Goal: Task Accomplishment & Management: Manage account settings

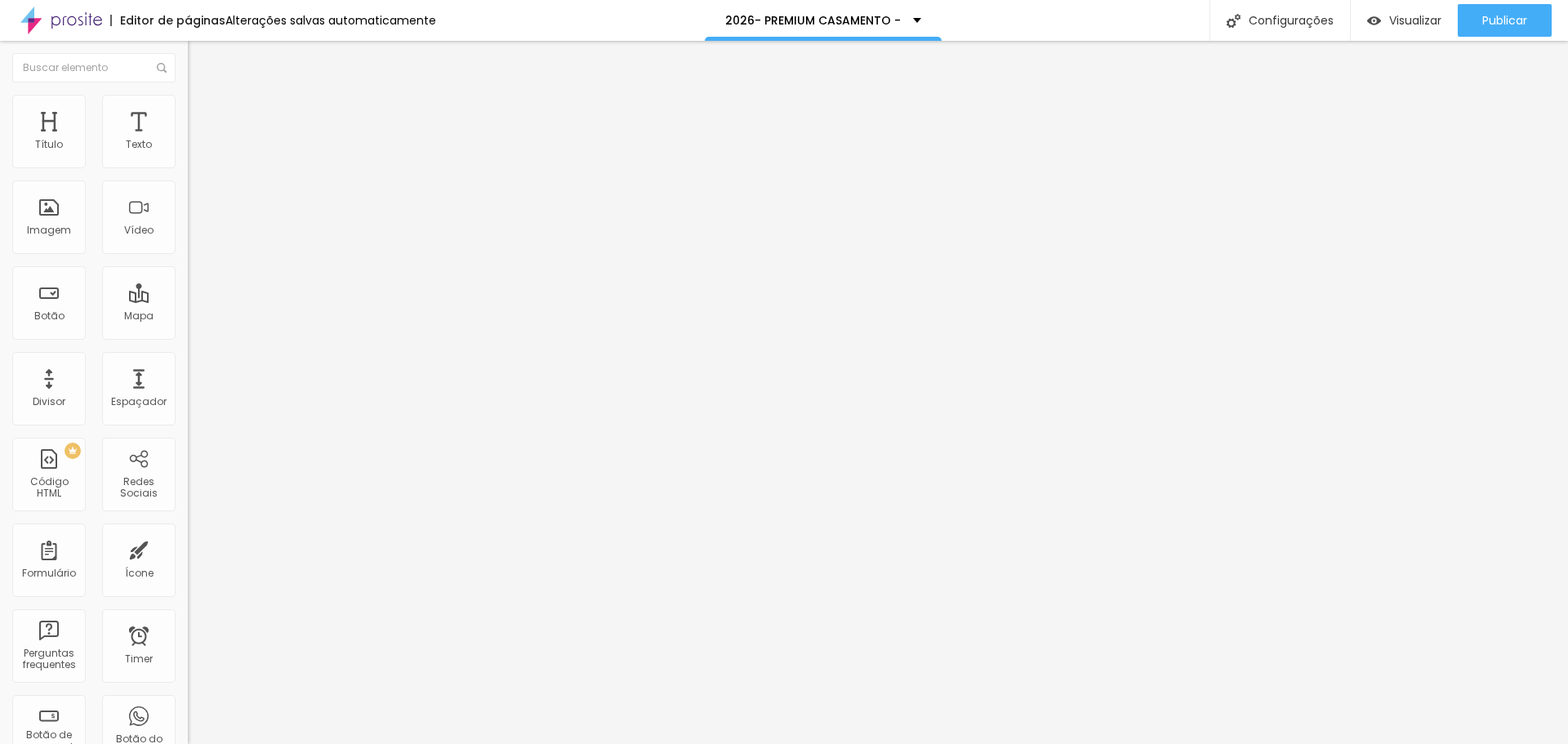
click at [188, 165] on input "20 de agosto de 2025 às 23:45" at bounding box center [285, 156] width 194 height 16
click at [146, 213] on span "Next Month" at bounding box center [146, 215] width 0 height 19
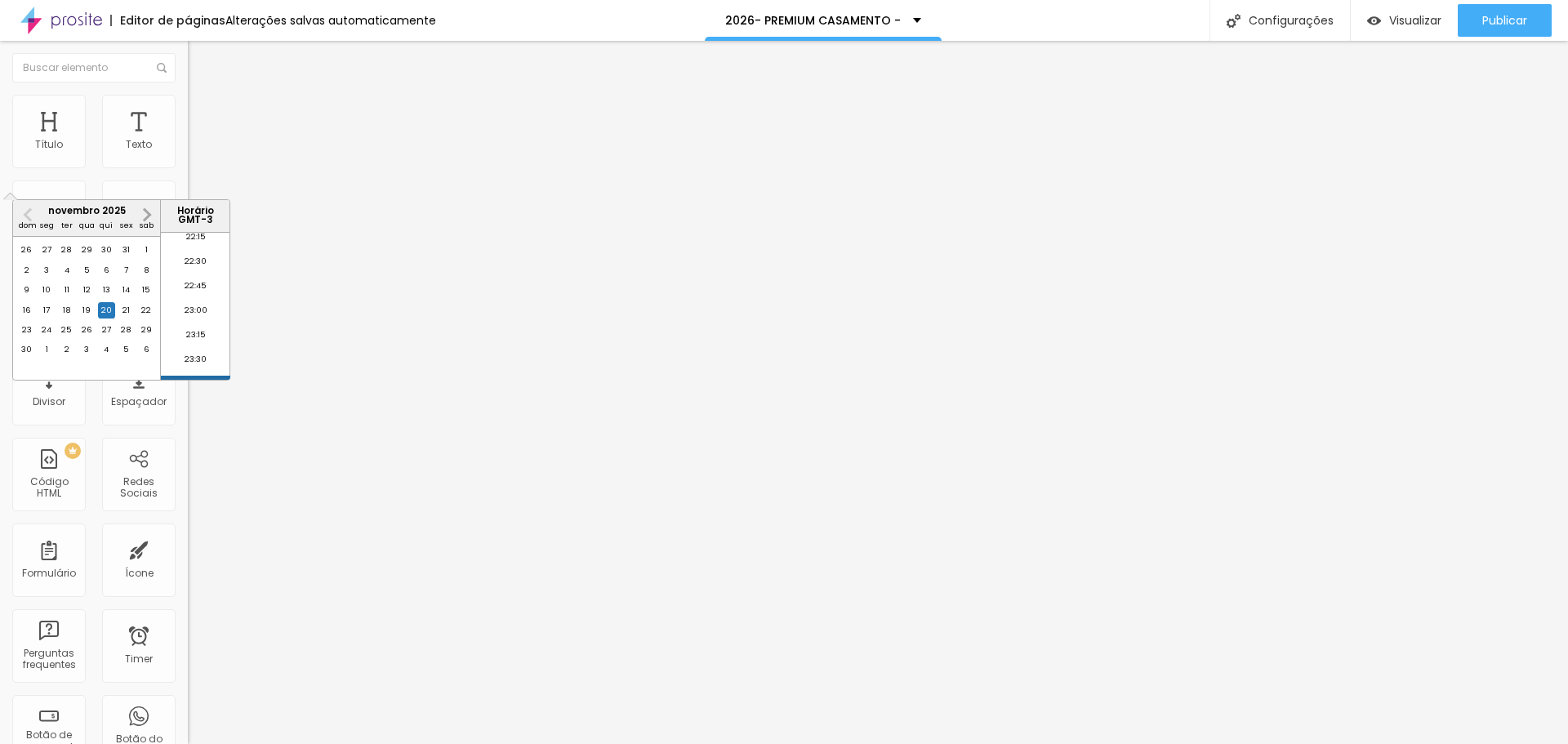
click at [146, 213] on span "Next Month" at bounding box center [146, 215] width 0 height 19
click at [108, 338] on div "1" at bounding box center [105, 330] width 16 height 16
type input "1 de janeiro de 2026 às 23:45"
click at [188, 165] on input "20 de agosto de 2025 às 23:45" at bounding box center [285, 156] width 194 height 16
click at [146, 216] on span "Next Month" at bounding box center [146, 215] width 0 height 19
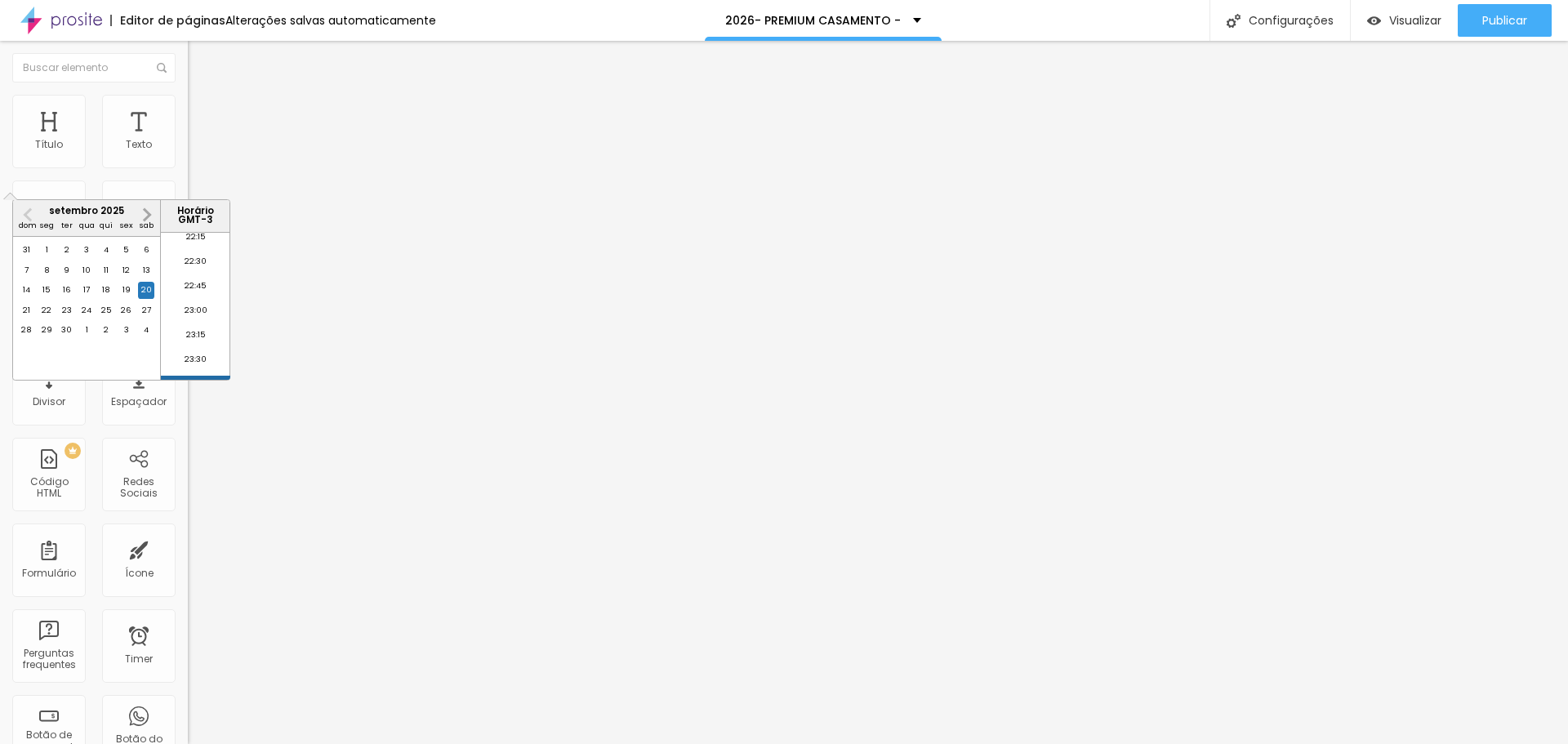
click at [146, 216] on span "Next Month" at bounding box center [146, 215] width 0 height 19
click at [103, 338] on div "1" at bounding box center [105, 330] width 16 height 16
type input "1 de janeiro de 2026 às 23:45"
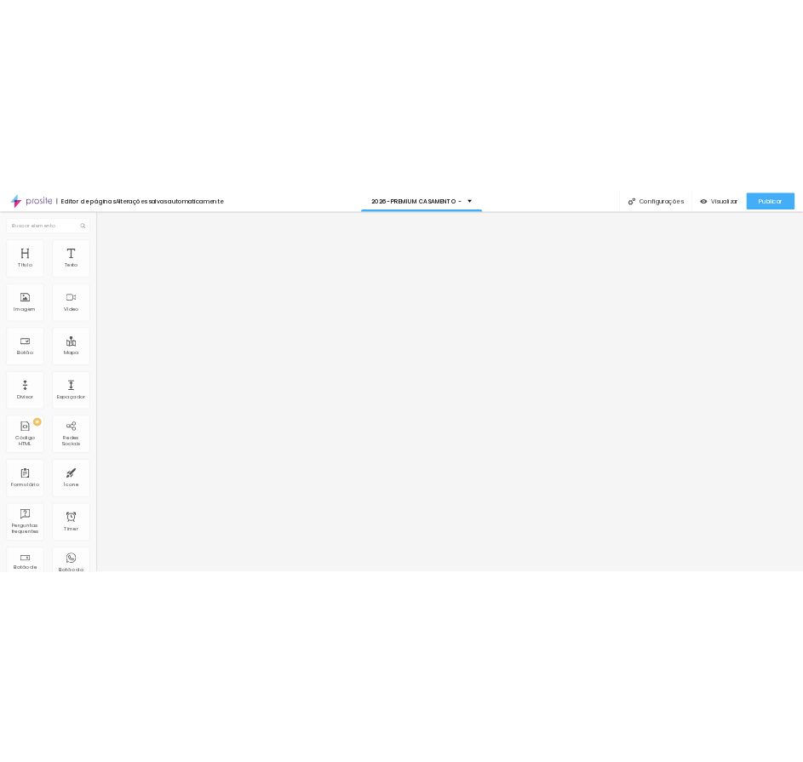
scroll to position [812, 0]
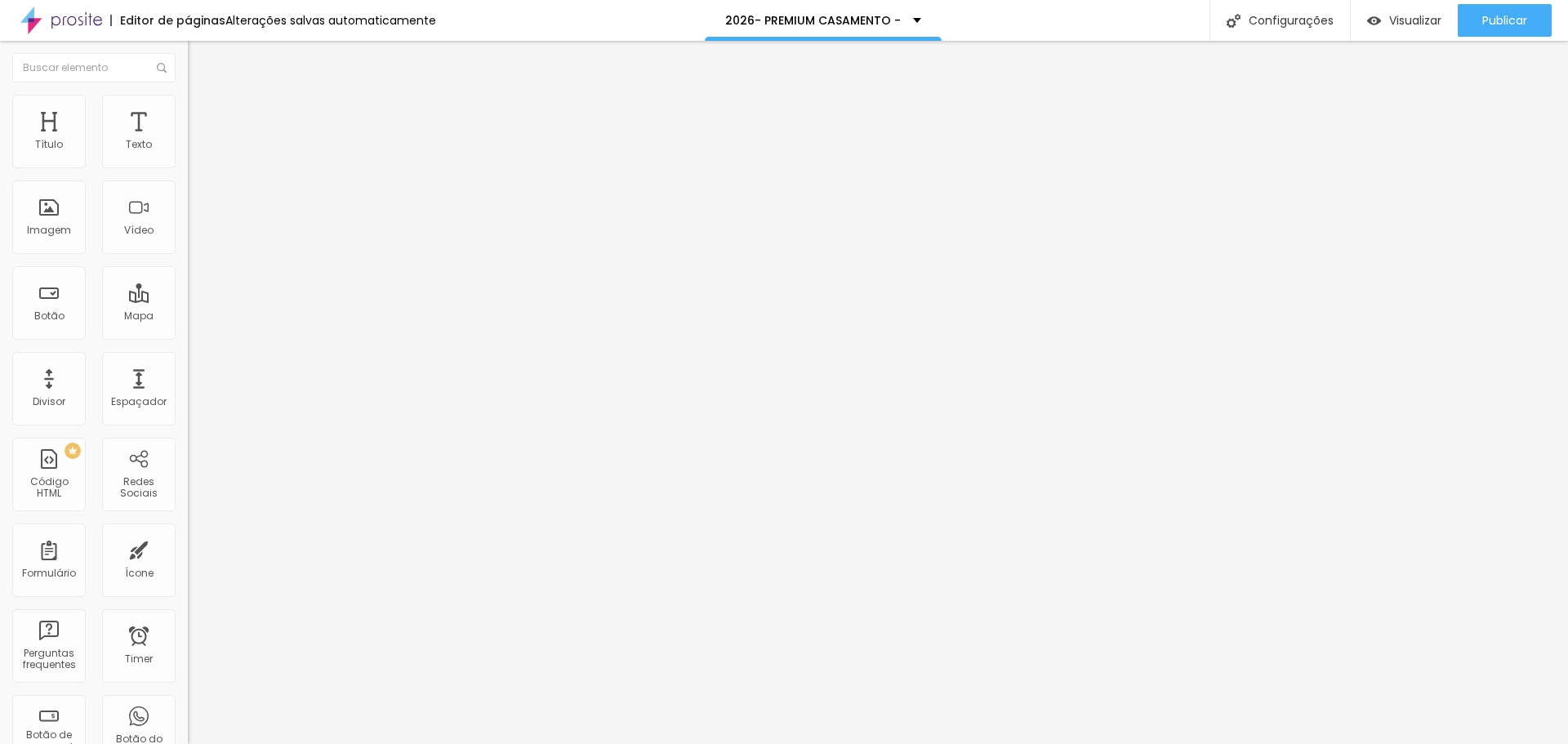
click at [188, 102] on img at bounding box center [195, 102] width 14 height 14
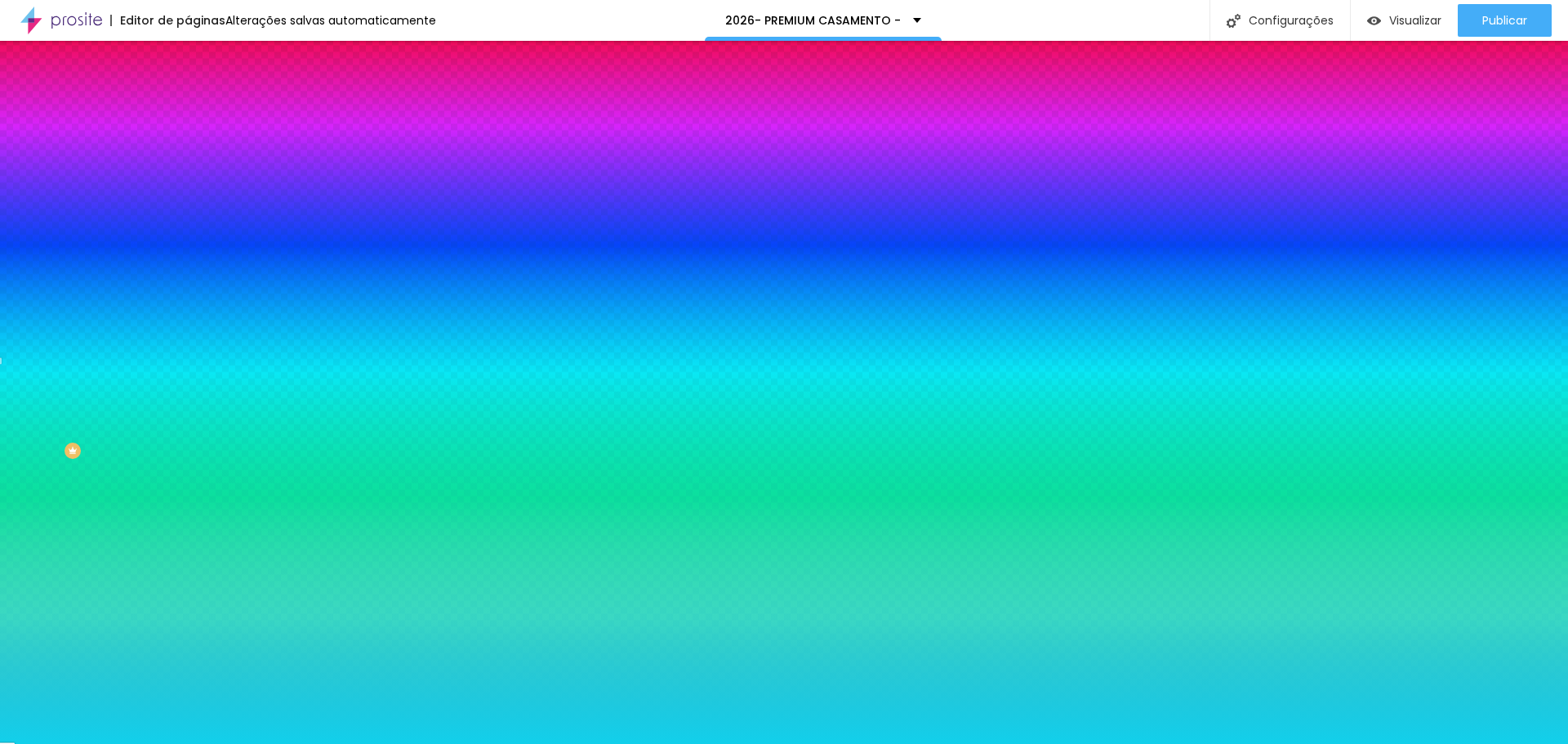
click at [202, 115] on span "Avançado" at bounding box center [229, 122] width 54 height 13
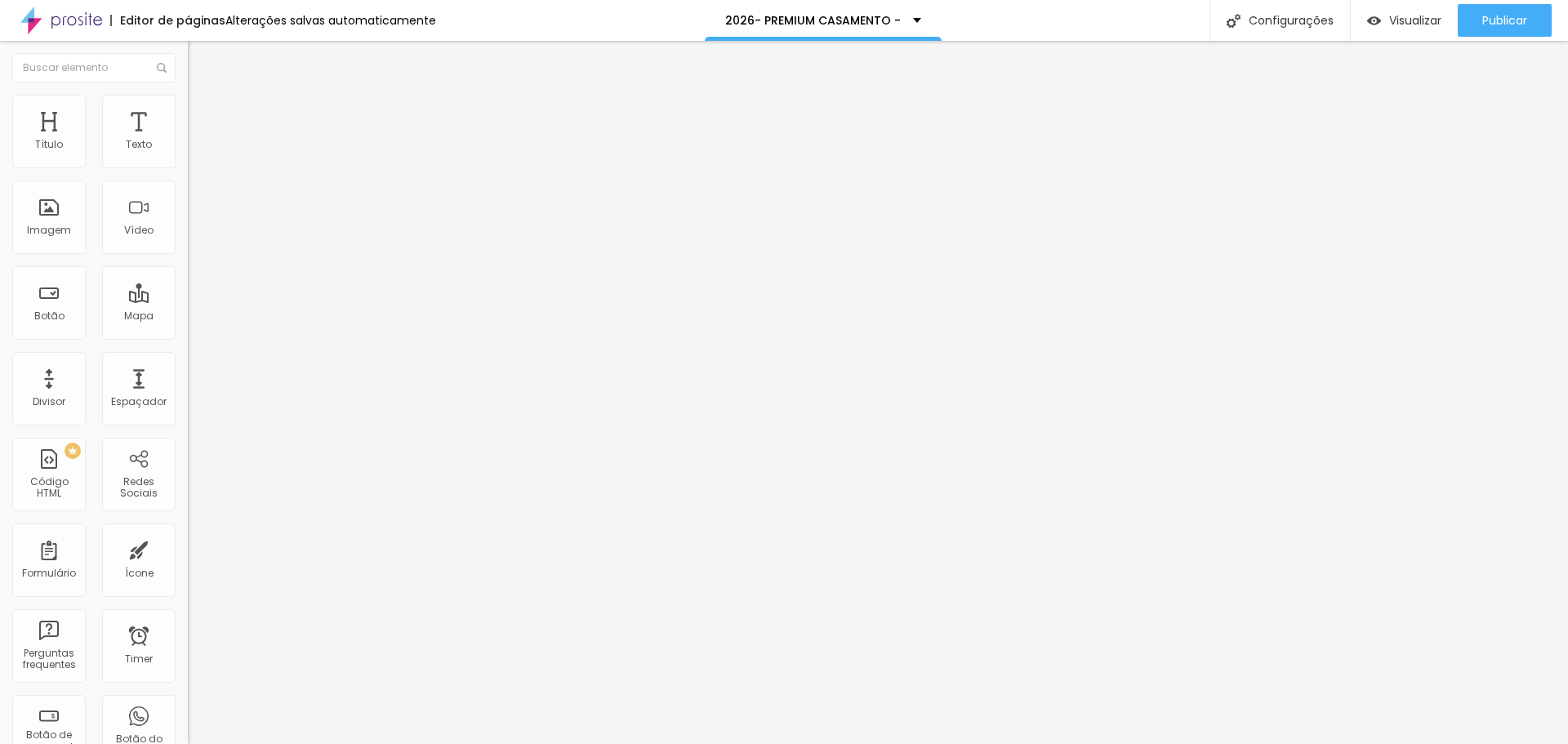
click at [188, 712] on li "Desktop" at bounding box center [282, 717] width 188 height 10
click at [188, 722] on div at bounding box center [282, 722] width 188 height 0
click at [188, 111] on img at bounding box center [195, 118] width 14 height 14
click at [188, 703] on div at bounding box center [282, 703] width 188 height 0
click at [188, 712] on div at bounding box center [282, 712] width 188 height 0
